Goal: Transaction & Acquisition: Obtain resource

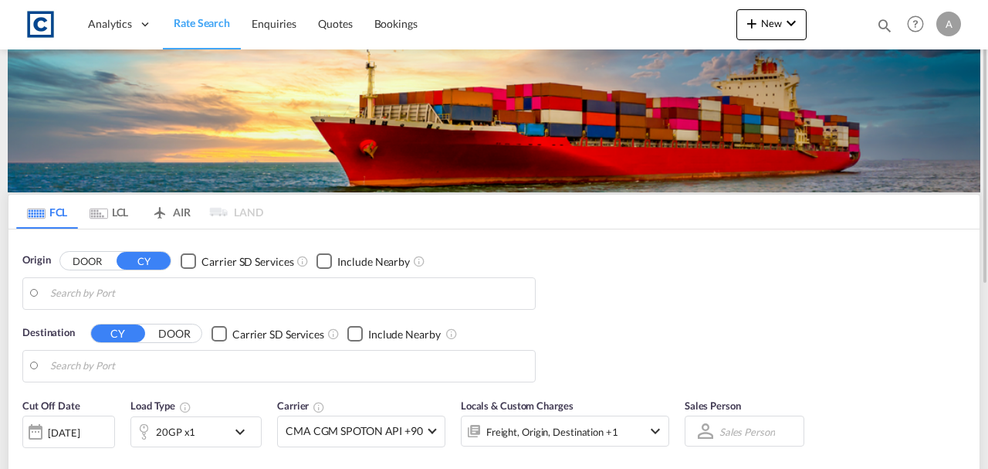
type input "GB-BB10, Burnley"
type input "Shuwaikh, KWSWK"
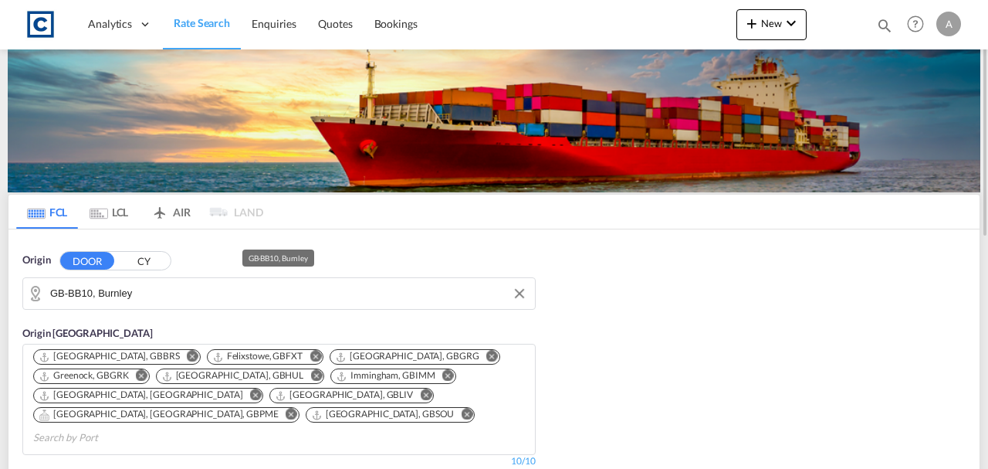
click at [191, 292] on input "GB-BB10, Burnley" at bounding box center [288, 293] width 477 height 23
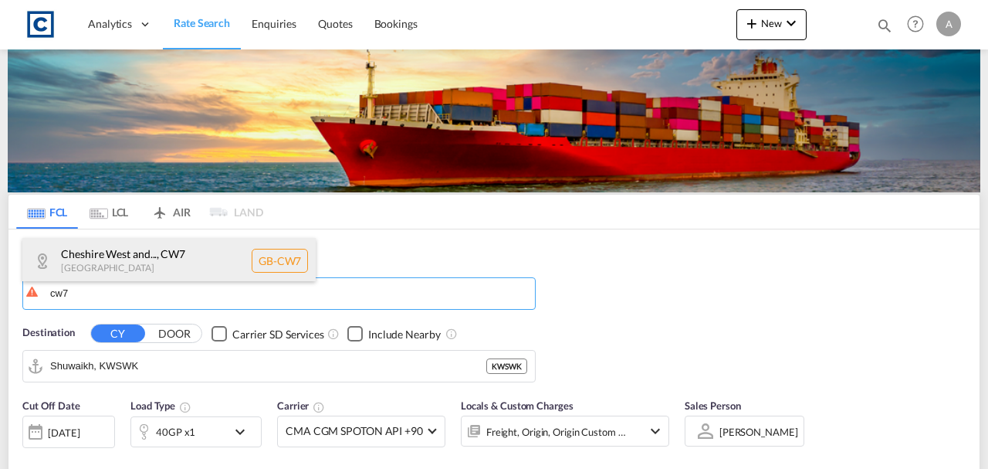
click at [127, 258] on div "Cheshire West and... , CW7 United Kingdom GB-CW7" at bounding box center [168, 261] width 293 height 46
type input "GB-CW7, [GEOGRAPHIC_DATA][PERSON_NAME]"
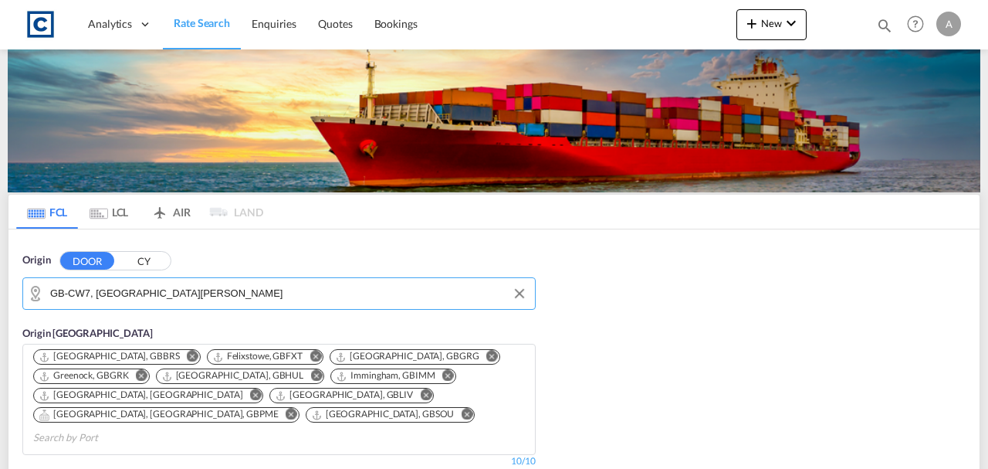
scroll to position [309, 0]
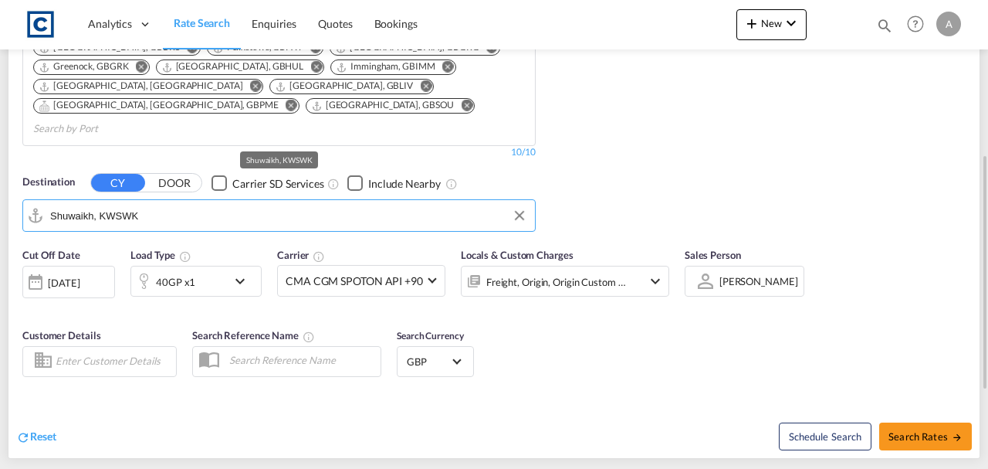
click at [175, 204] on input "Shuwaikh, KWSWK" at bounding box center [288, 215] width 477 height 23
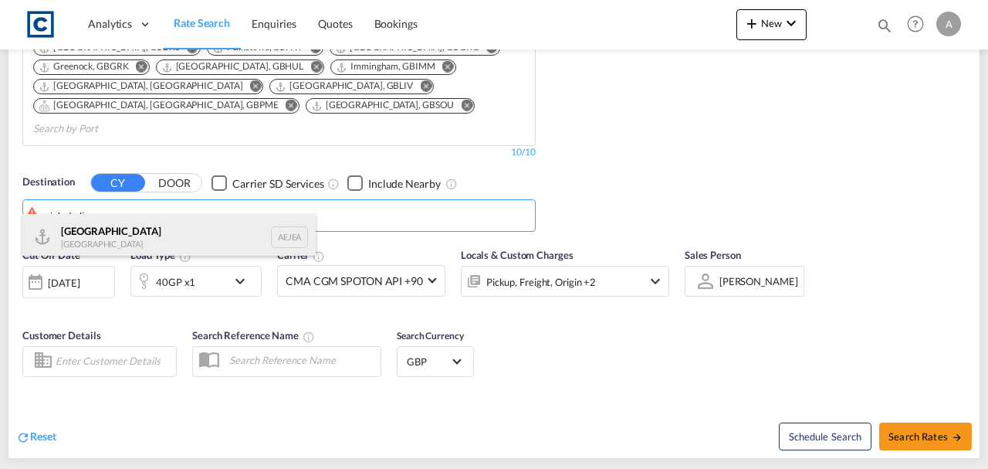
click at [120, 242] on div "Jebel Ali United Arab Emirates AEJEA" at bounding box center [168, 237] width 293 height 46
type input "[GEOGRAPHIC_DATA], [GEOGRAPHIC_DATA]"
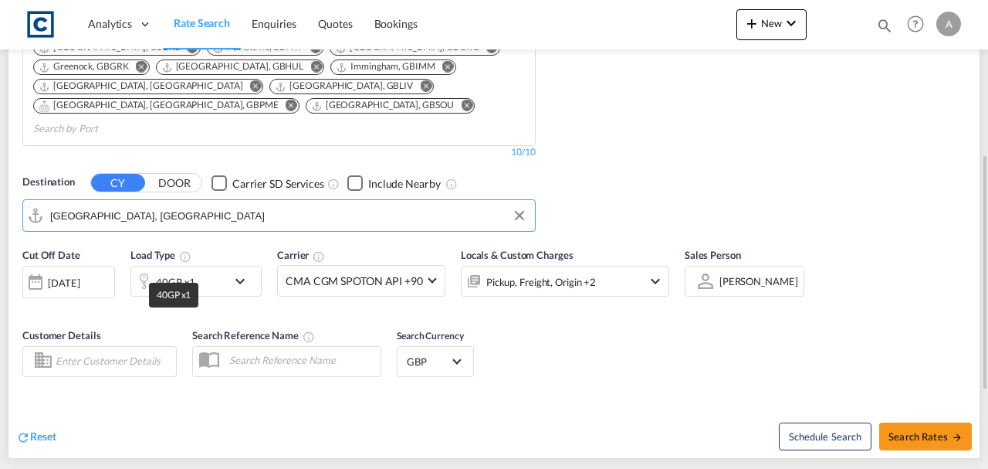
click at [187, 271] on div "40GP x1" at bounding box center [175, 282] width 39 height 22
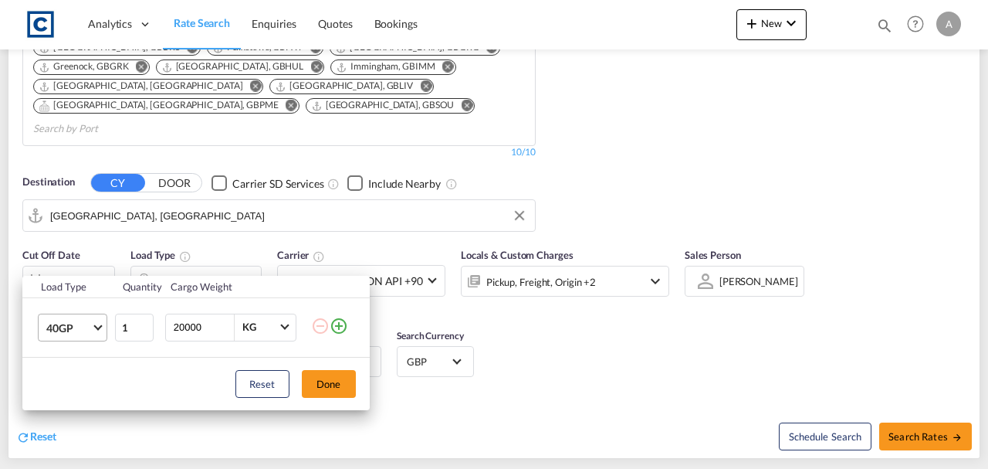
click at [66, 335] on md-select-value "40GP" at bounding box center [76, 327] width 62 height 26
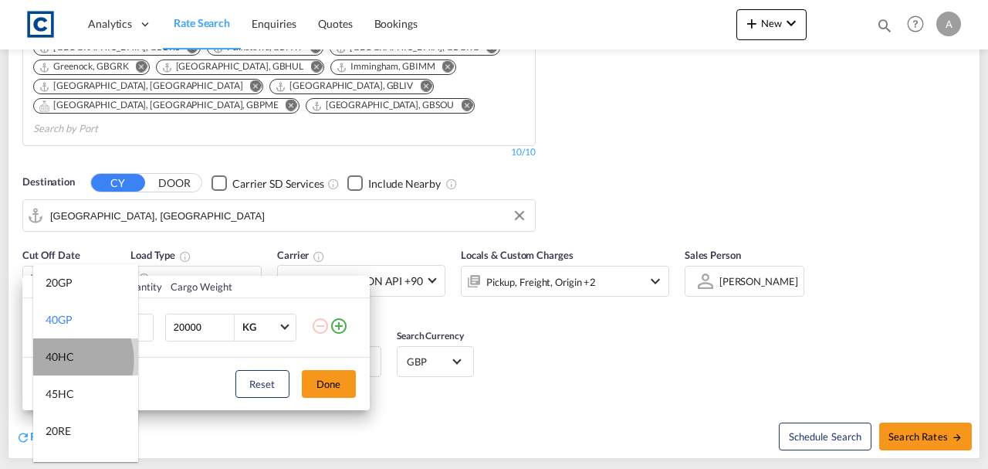
click at [62, 360] on div "40HC" at bounding box center [60, 356] width 29 height 15
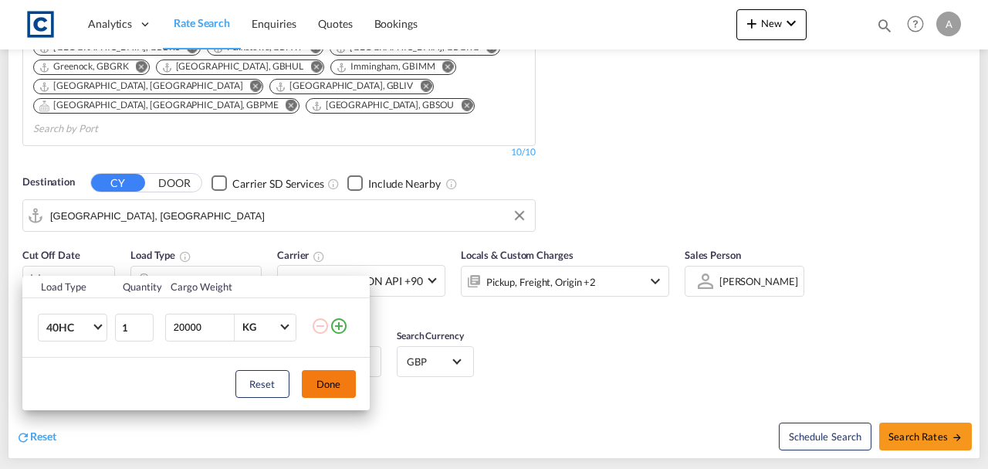
click at [342, 374] on button "Done" at bounding box center [329, 384] width 54 height 28
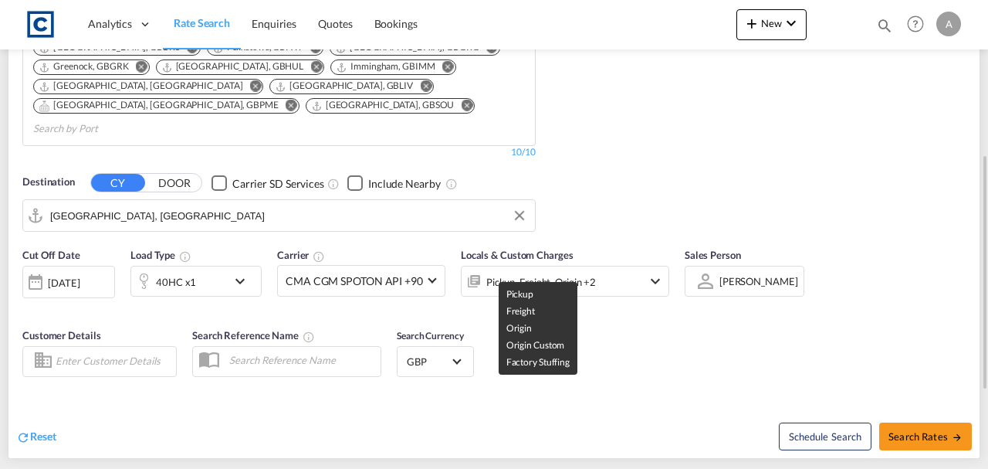
click at [551, 271] on div "Pickup, Freight, Origin +2" at bounding box center [541, 282] width 110 height 22
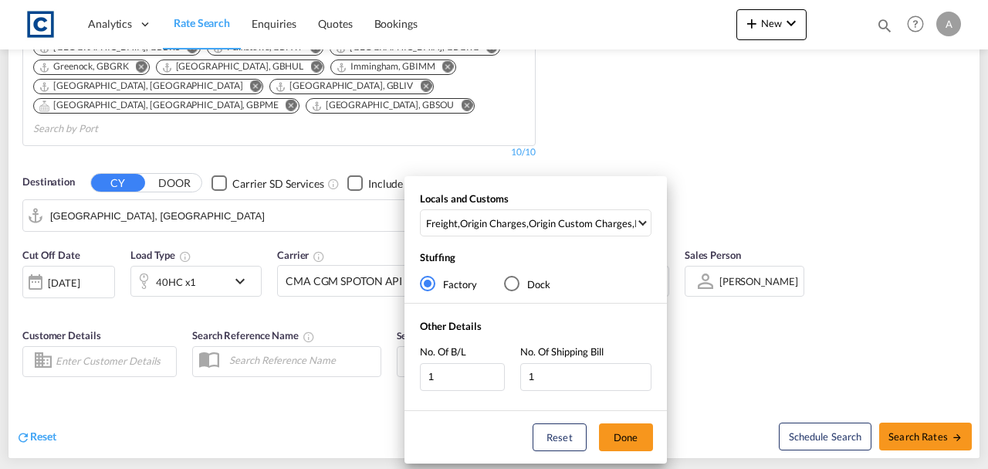
click at [542, 205] on div "Locals and Customs Freight , Origin Charges , Origin Custom Charges , Pickup Ch…" at bounding box center [536, 218] width 263 height 53
click at [543, 226] on div "Origin Custom Charges" at bounding box center [580, 223] width 103 height 14
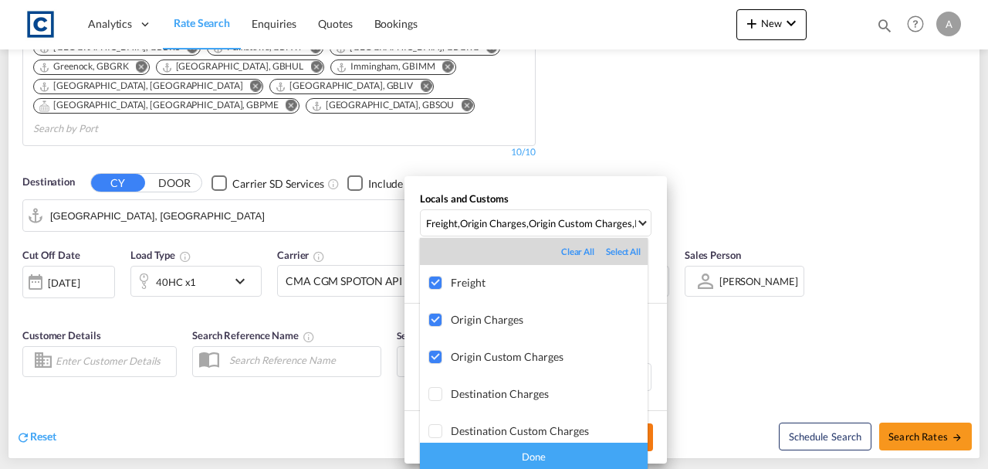
drag, startPoint x: 579, startPoint y: 459, endPoint x: 616, endPoint y: 448, distance: 38.6
click at [579, 458] on div "Done" at bounding box center [534, 455] width 228 height 27
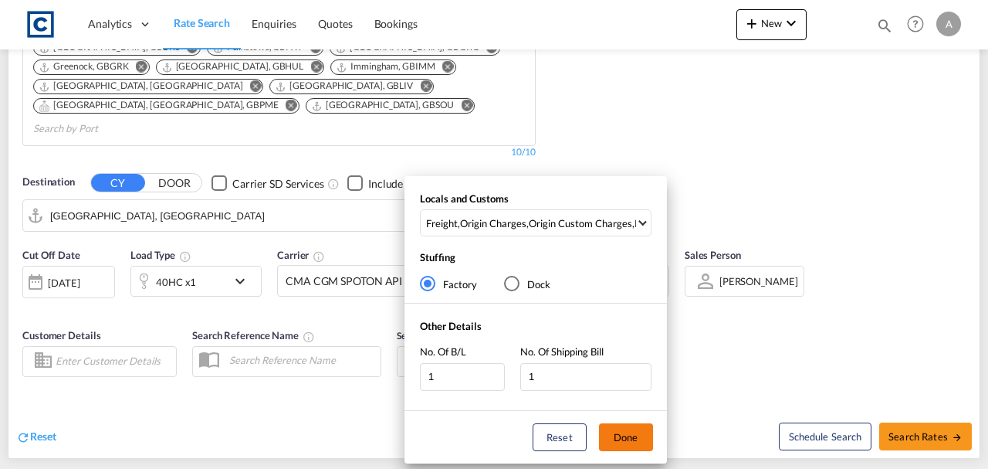
click at [633, 432] on button "Done" at bounding box center [626, 437] width 54 height 28
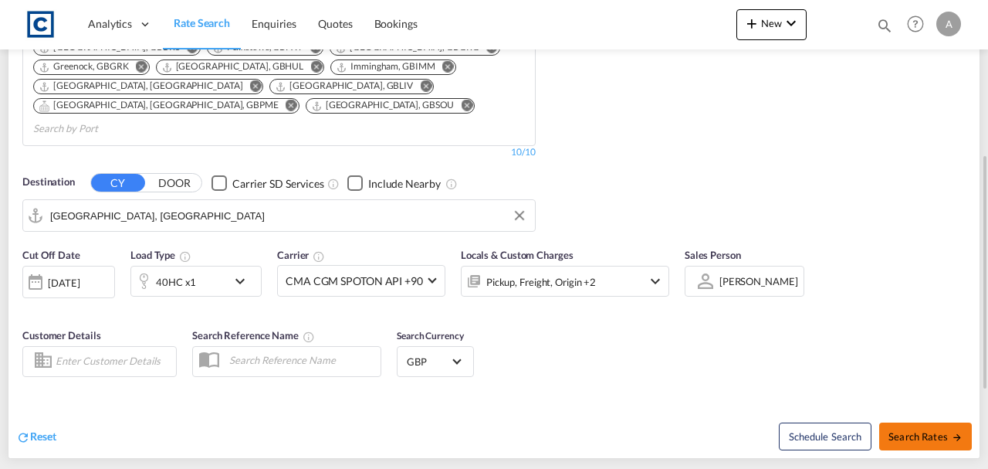
click at [910, 430] on span "Search Rates" at bounding box center [926, 436] width 74 height 12
type input "CW7 to AEJEA / 20 Aug 2025"
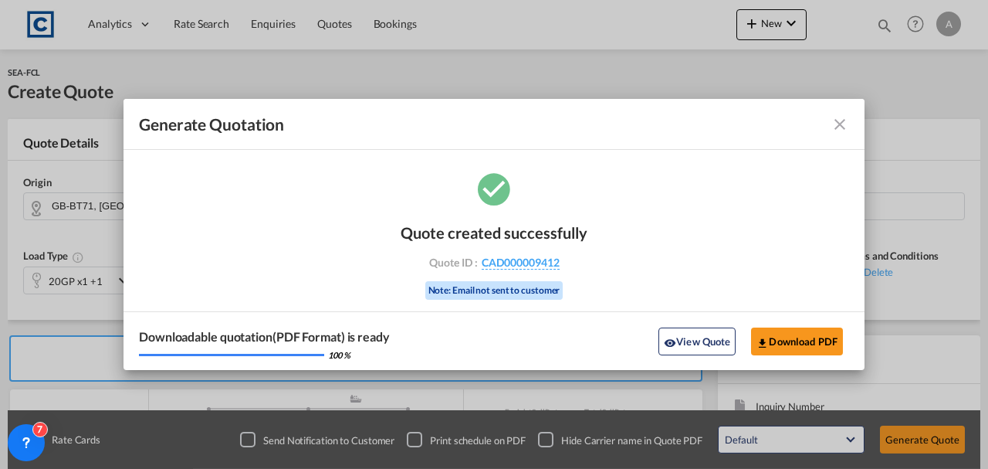
scroll to position [266, 0]
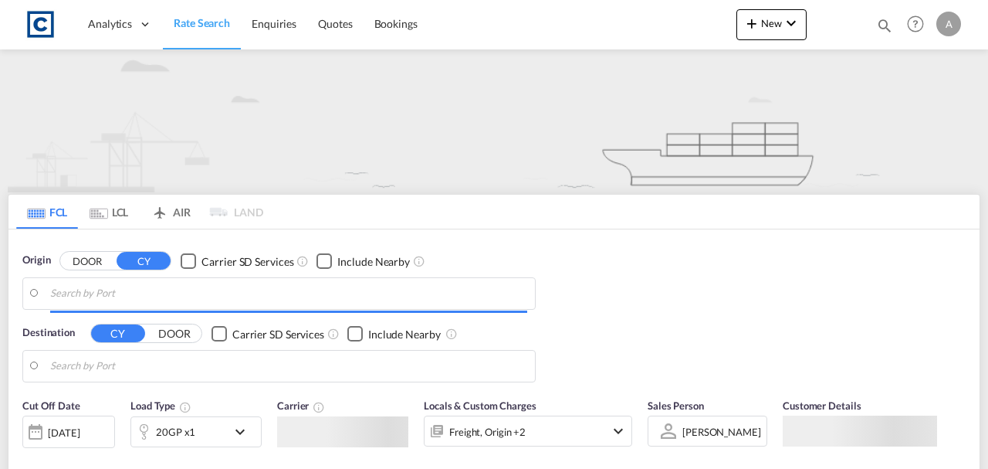
type input "GB-CW7, [GEOGRAPHIC_DATA][PERSON_NAME]"
type input "[GEOGRAPHIC_DATA], [GEOGRAPHIC_DATA]"
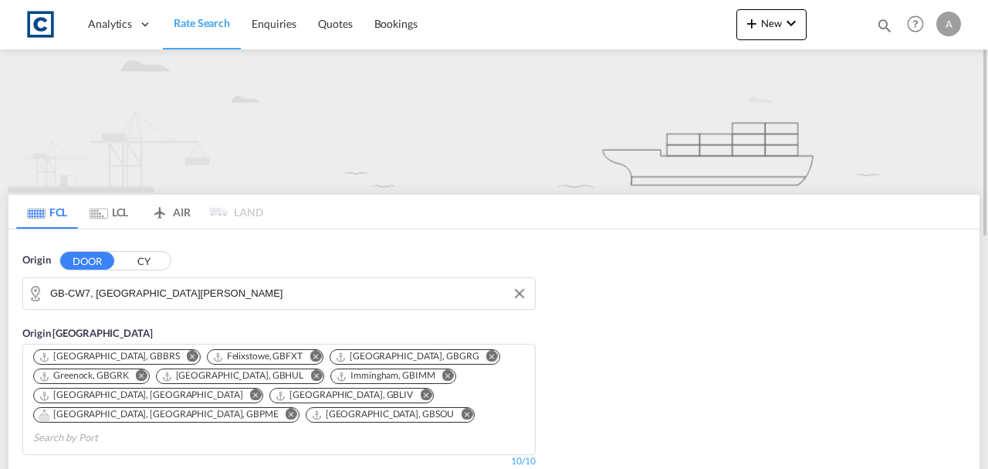
click at [299, 304] on md-autocomplete-wrap "GB-CW7, [GEOGRAPHIC_DATA][PERSON_NAME]" at bounding box center [288, 297] width 477 height 31
click at [289, 295] on input "GB-CW7, [GEOGRAPHIC_DATA][PERSON_NAME]" at bounding box center [288, 293] width 477 height 23
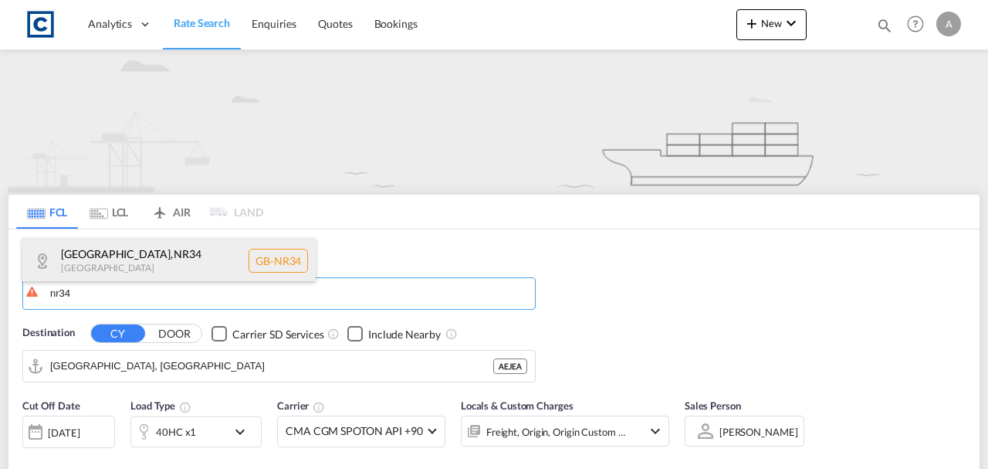
click at [133, 253] on div "[GEOGRAPHIC_DATA] [GEOGRAPHIC_DATA]-NR34" at bounding box center [168, 261] width 293 height 46
type input "GB-NR34, [GEOGRAPHIC_DATA]"
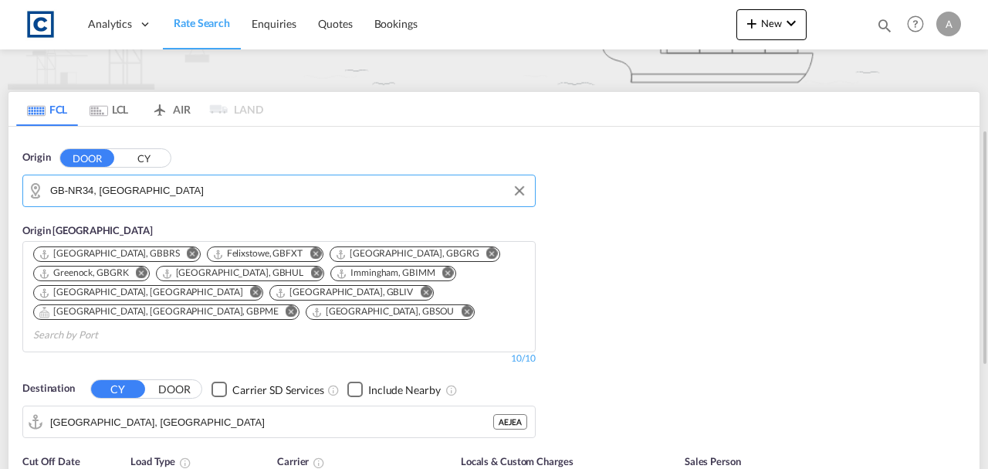
scroll to position [154, 0]
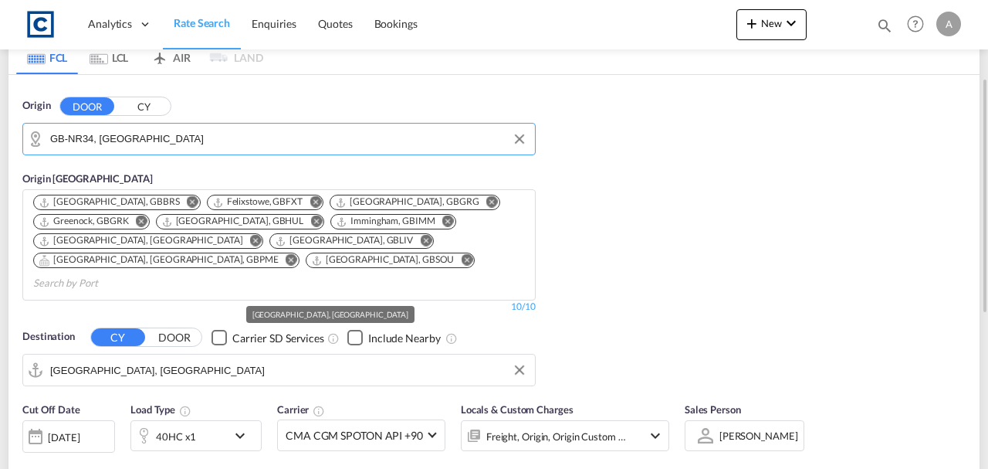
click at [154, 358] on input "[GEOGRAPHIC_DATA], [GEOGRAPHIC_DATA]" at bounding box center [288, 369] width 477 height 23
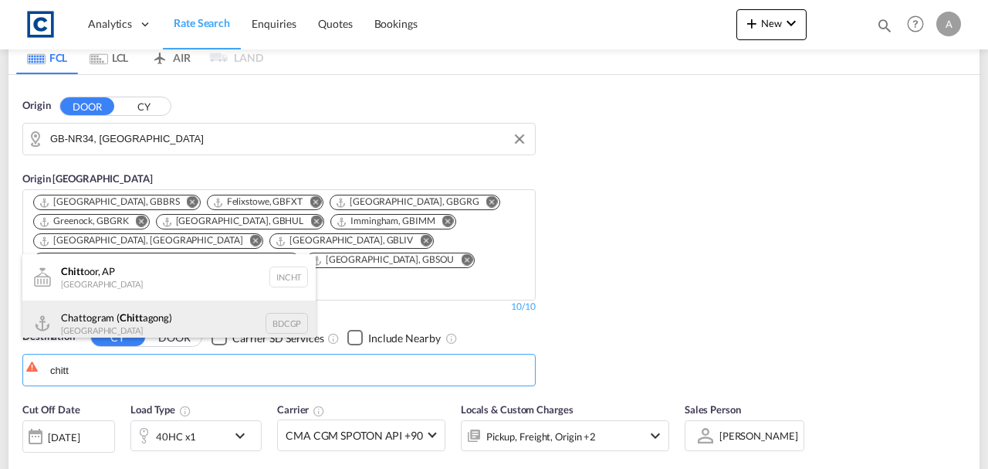
click at [158, 324] on div "Chattogram ( Chitt agong) [GEOGRAPHIC_DATA] BDCGP" at bounding box center [168, 323] width 293 height 46
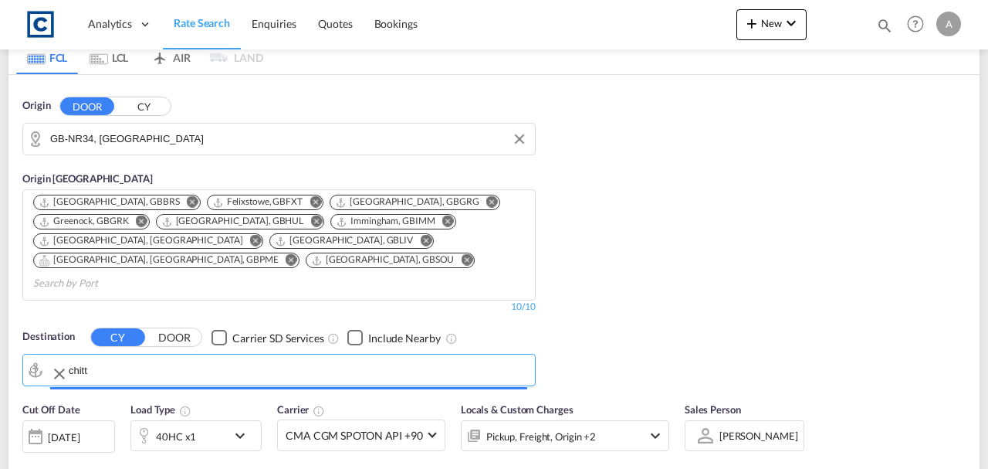
type input "Chattogram (Chittagong), BDCGP"
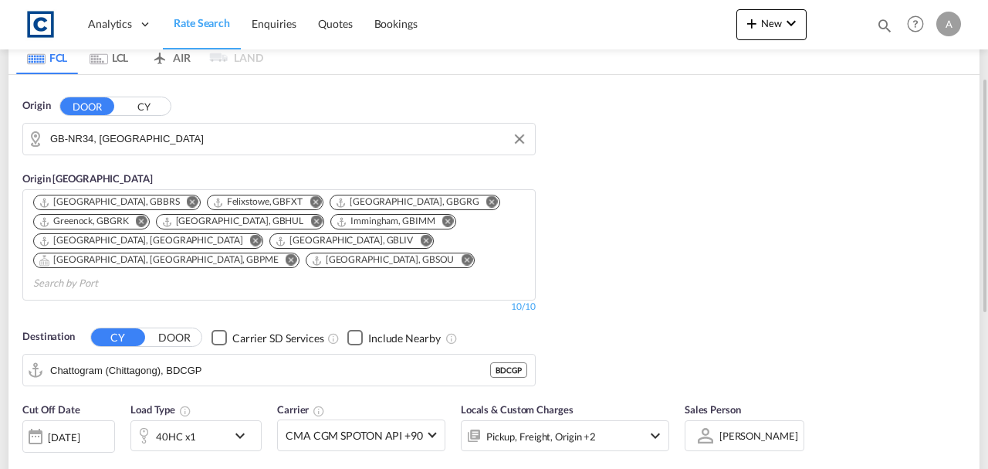
click at [632, 420] on div "Pickup, Freight, Origin +2" at bounding box center [565, 435] width 208 height 31
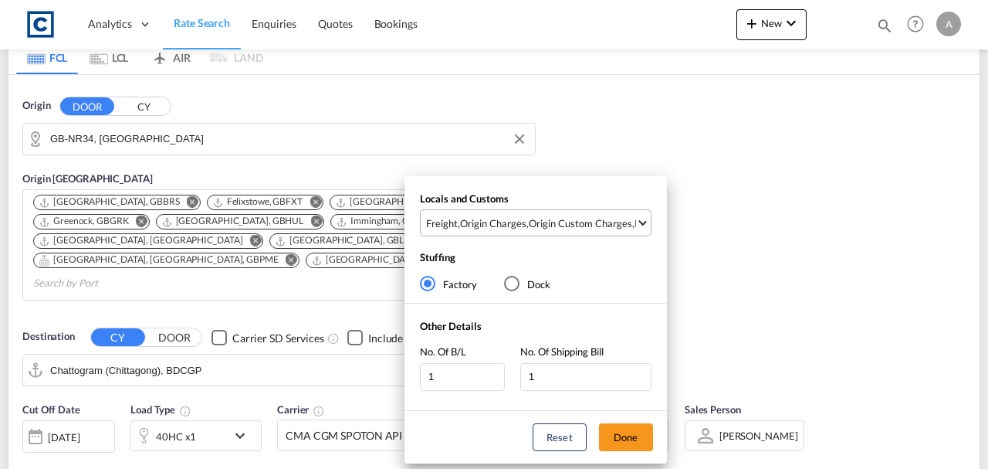
click at [470, 215] on md-select-value "Freight , Origin Charges , Origin Custom Charges , Pickup Charges" at bounding box center [538, 222] width 226 height 25
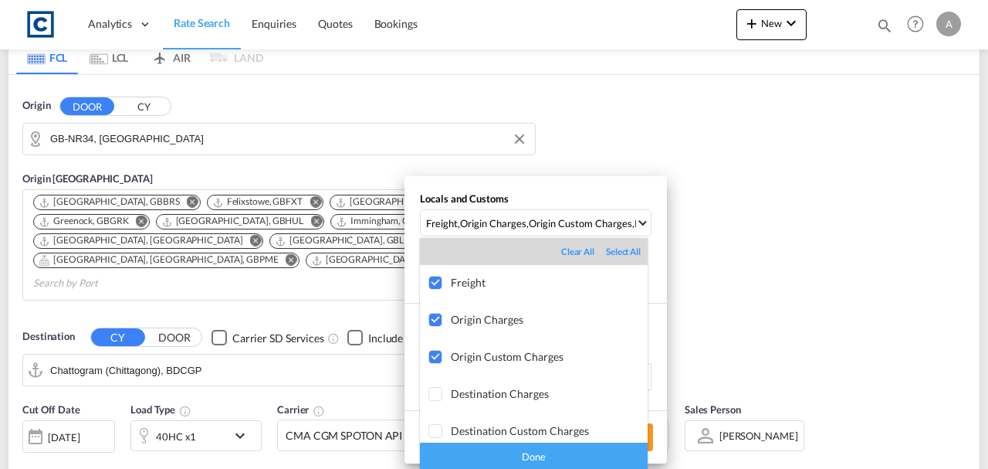
click at [541, 456] on div "Done" at bounding box center [534, 455] width 228 height 27
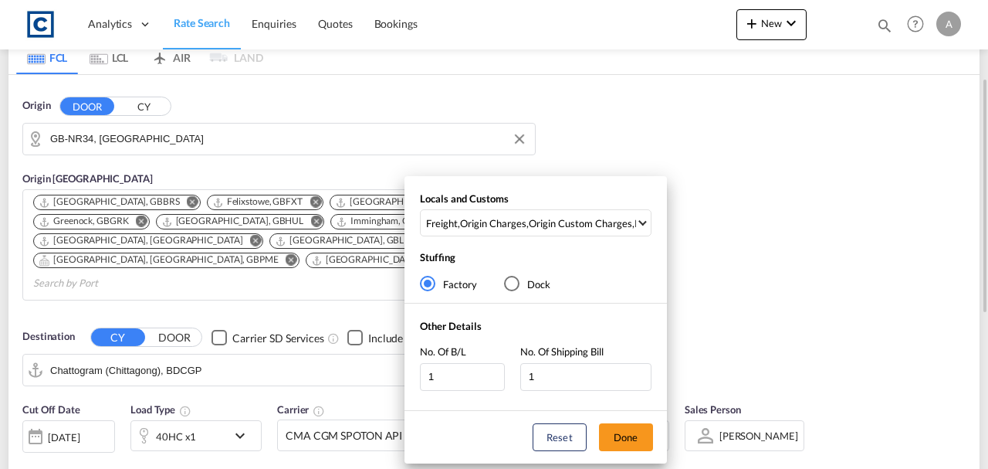
drag, startPoint x: 635, startPoint y: 439, endPoint x: 701, endPoint y: 350, distance: 110.9
click at [635, 438] on button "Done" at bounding box center [626, 437] width 54 height 28
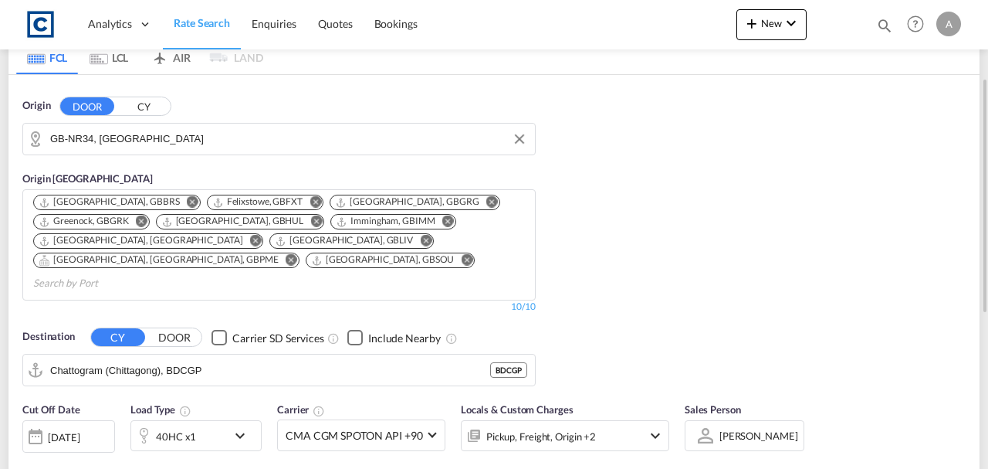
click at [724, 324] on div "Origin DOOR CY GB-NR34, [GEOGRAPHIC_DATA] Origin [GEOGRAPHIC_DATA] [GEOGRAPHIC_…" at bounding box center [493, 234] width 971 height 319
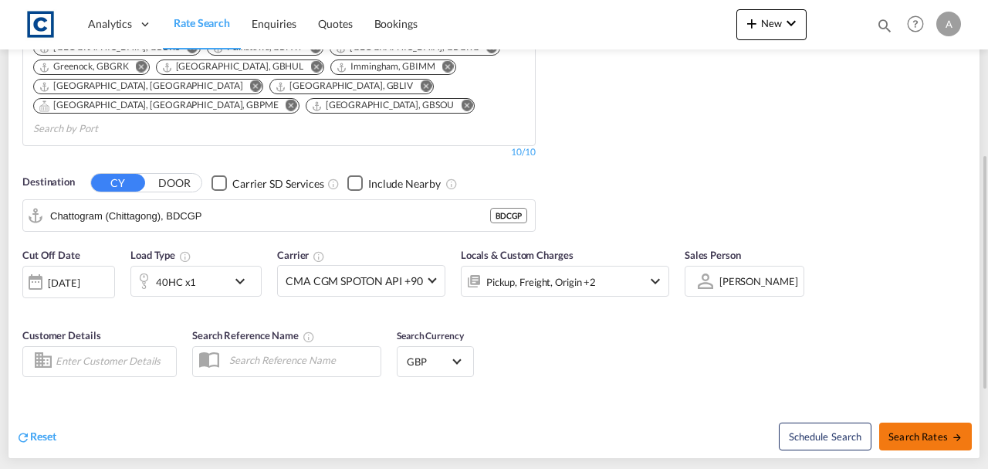
click at [922, 422] on button "Search Rates" at bounding box center [926, 436] width 93 height 28
type input "NR34 to BDCGP / [DATE]"
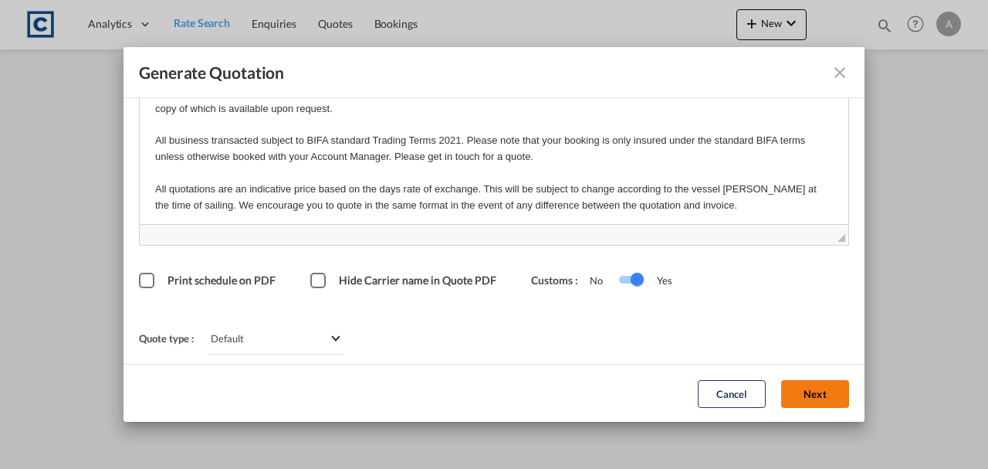
click at [791, 387] on button "Next" at bounding box center [815, 393] width 68 height 28
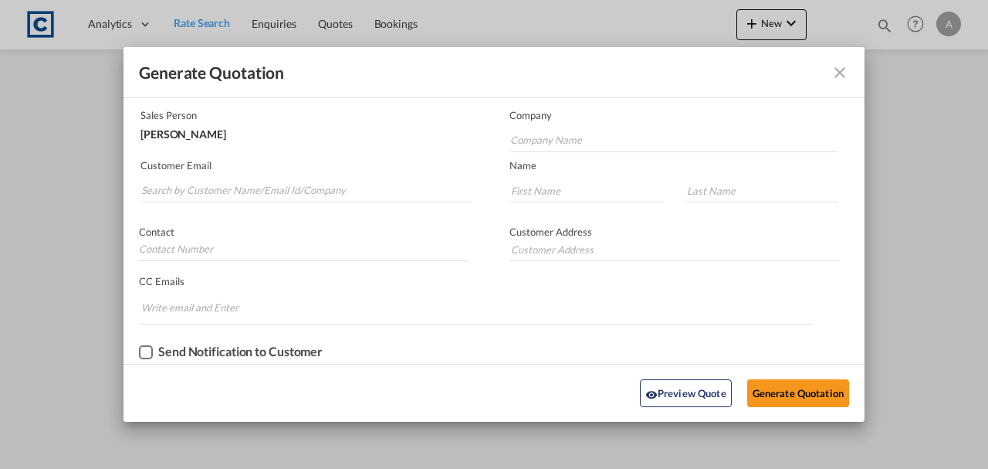
scroll to position [93, 0]
click at [303, 193] on input "Search by Customer Name/Email Id/Company" at bounding box center [306, 192] width 330 height 23
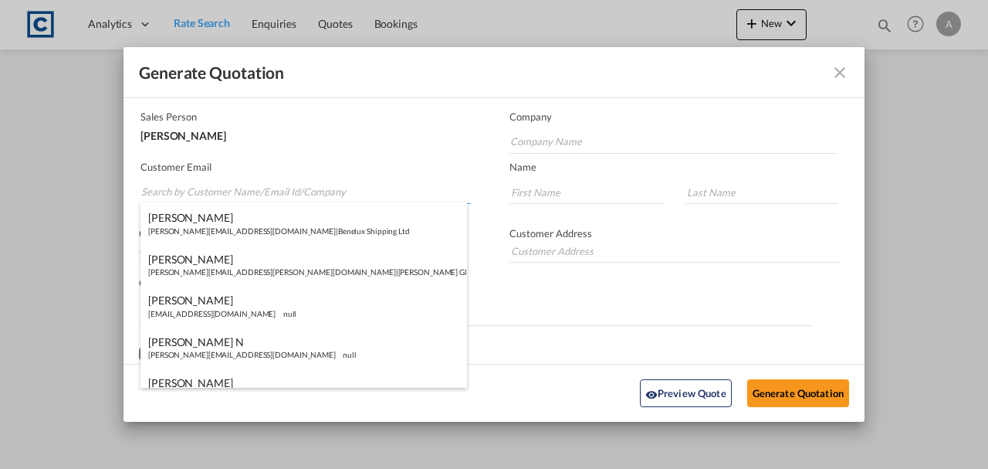
paste input "[EMAIL_ADDRESS][DOMAIN_NAME]"
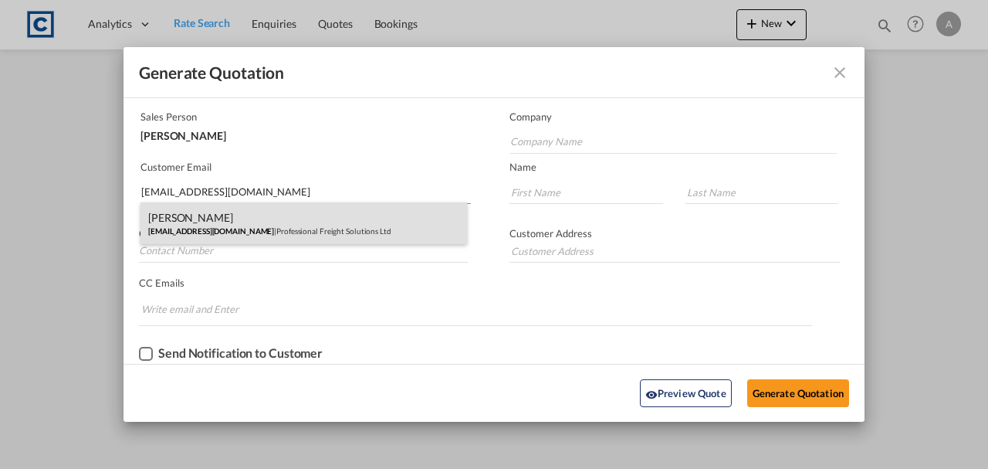
type input "[EMAIL_ADDRESS][DOMAIN_NAME]"
click at [297, 226] on div "[PERSON_NAME] [PERSON_NAME][EMAIL_ADDRESS][DOMAIN_NAME] | Professional Freight …" at bounding box center [304, 223] width 327 height 42
type input "Professional Freight Solutions Ltd"
type input "Ben"
type input "[PERSON_NAME]"
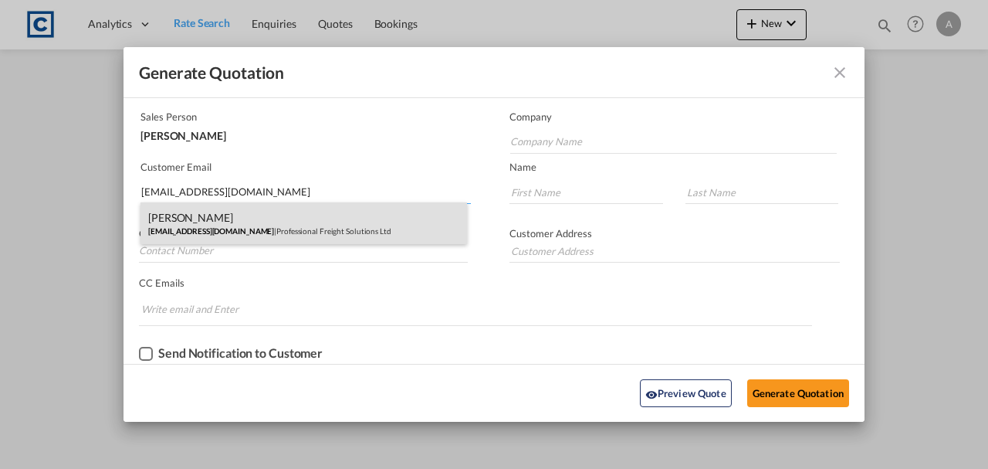
type input "[STREET_ADDRESS]"
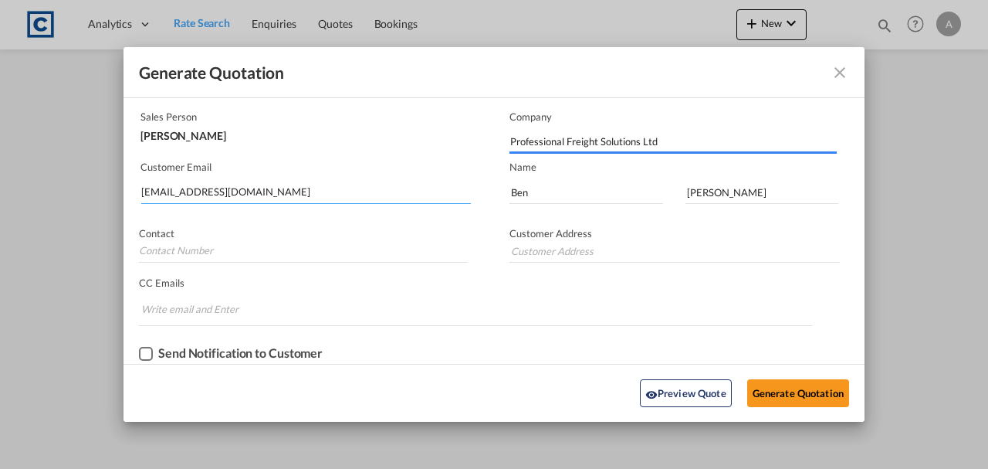
type input "[STREET_ADDRESS]"
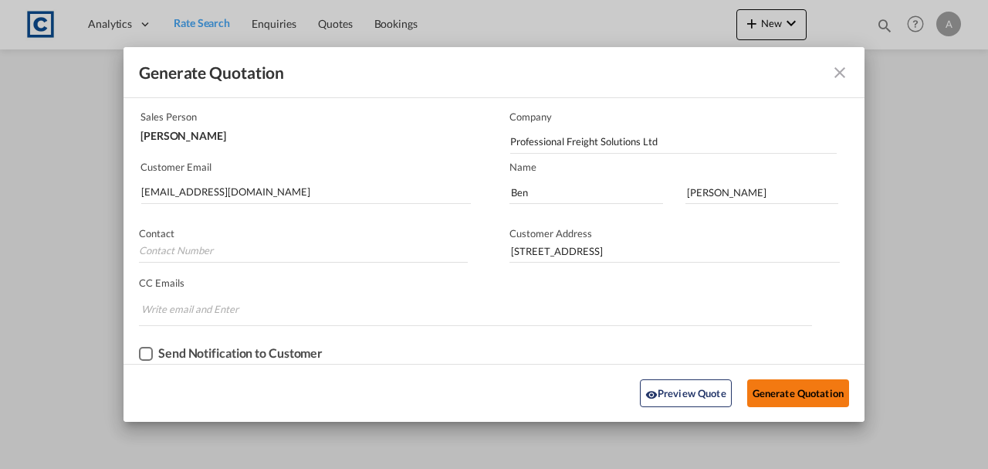
click at [786, 395] on button "Generate Quotation" at bounding box center [799, 393] width 102 height 28
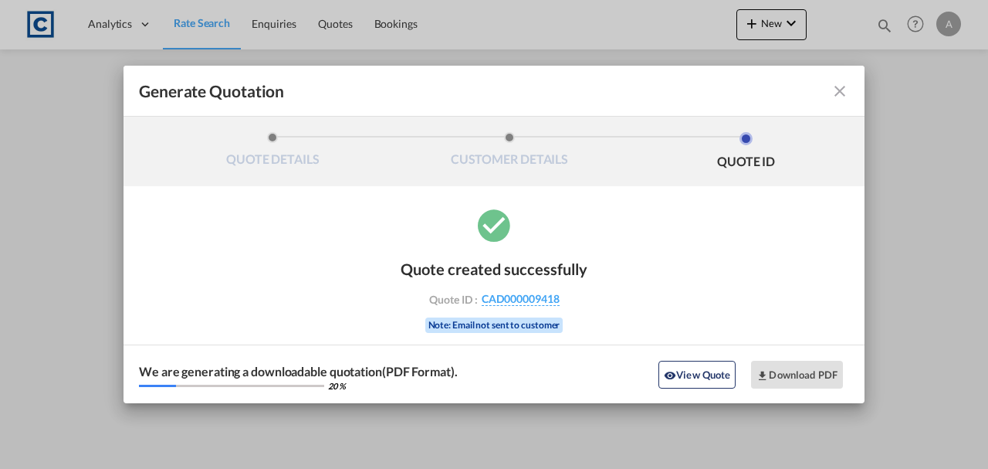
scroll to position [0, 0]
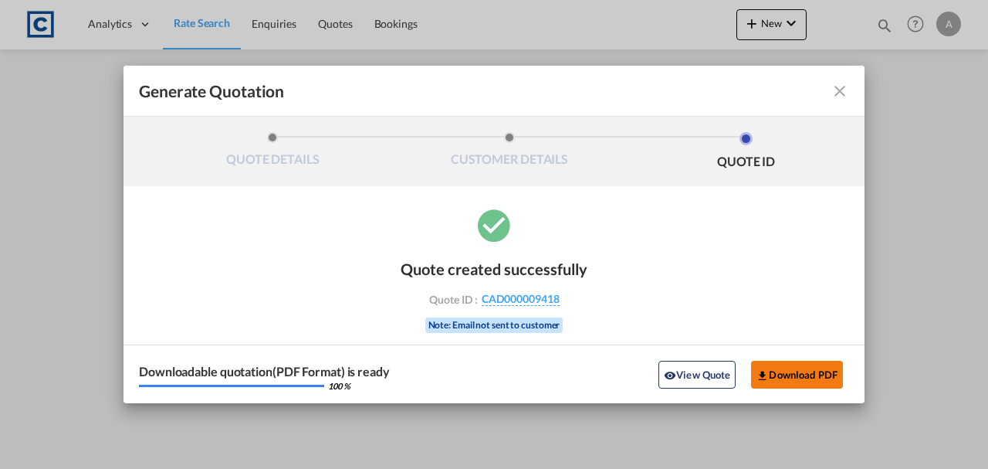
click at [788, 376] on button "Download PDF" at bounding box center [797, 375] width 92 height 28
